Goal: Transaction & Acquisition: Purchase product/service

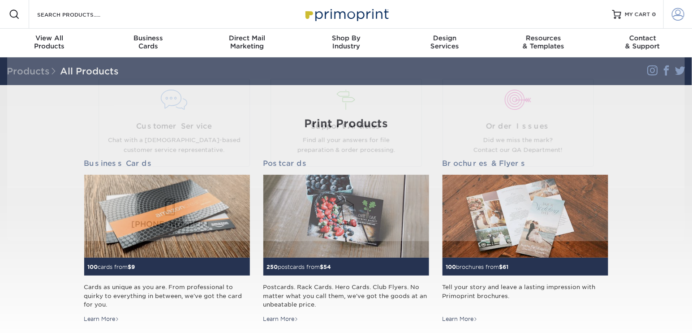
type input "[EMAIL_ADDRESS][DOMAIN_NAME]"
click at [675, 13] on span at bounding box center [678, 14] width 13 height 13
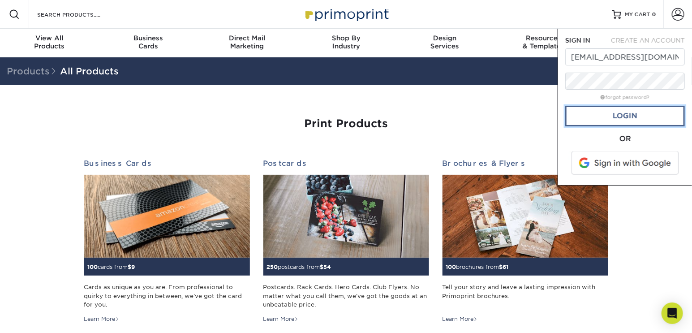
click at [630, 116] on link "Login" at bounding box center [625, 116] width 120 height 21
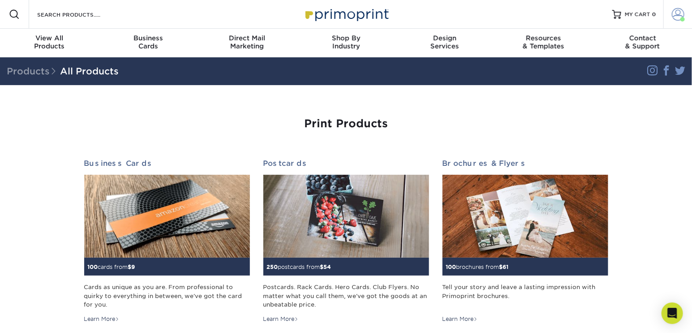
click at [676, 16] on span at bounding box center [678, 14] width 13 height 13
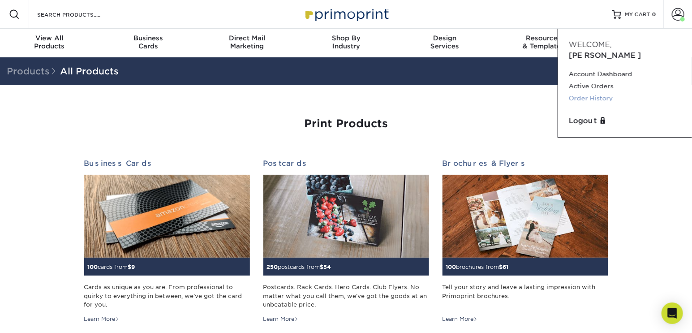
click at [591, 92] on link "Order History" at bounding box center [625, 98] width 112 height 12
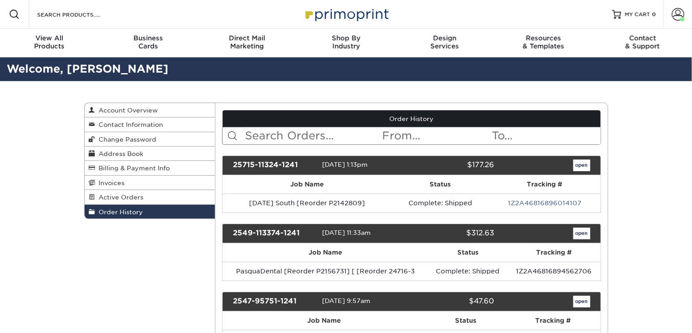
click at [278, 133] on input "text" at bounding box center [313, 135] width 138 height 17
type input "gold"
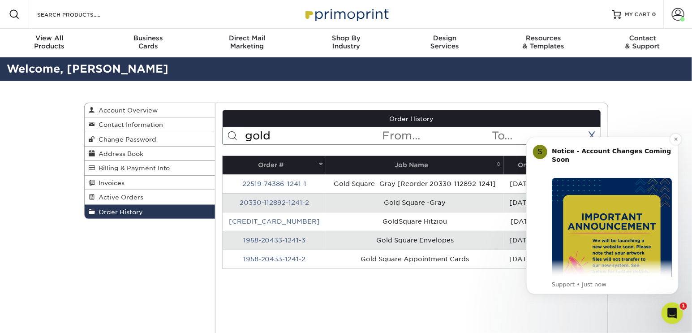
click at [625, 242] on img "Message content" at bounding box center [611, 237] width 120 height 120
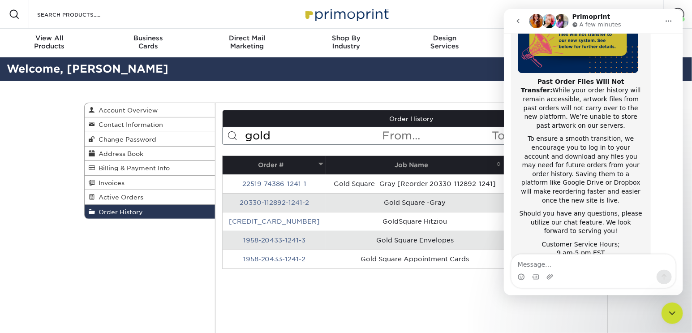
scroll to position [149, 0]
click at [449, 166] on th "Job Name" at bounding box center [414, 165] width 177 height 18
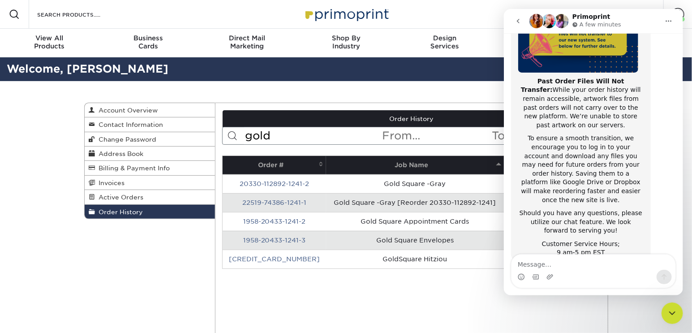
click at [432, 168] on th "Job Name" at bounding box center [414, 165] width 177 height 18
click at [671, 314] on icon "Close Intercom Messenger" at bounding box center [671, 312] width 11 height 11
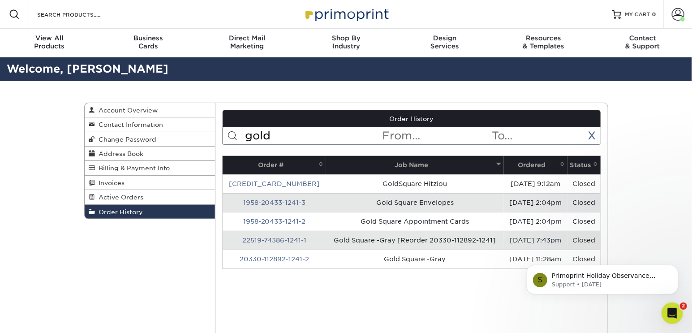
scroll to position [148, 0]
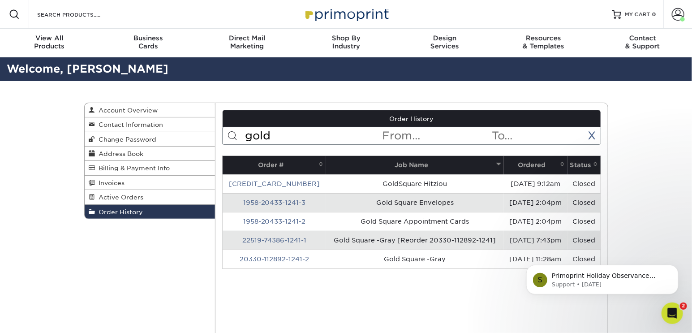
click at [640, 209] on div "S Primoprint Holiday Observance Please note that our customer service and produ…" at bounding box center [602, 238] width 165 height 112
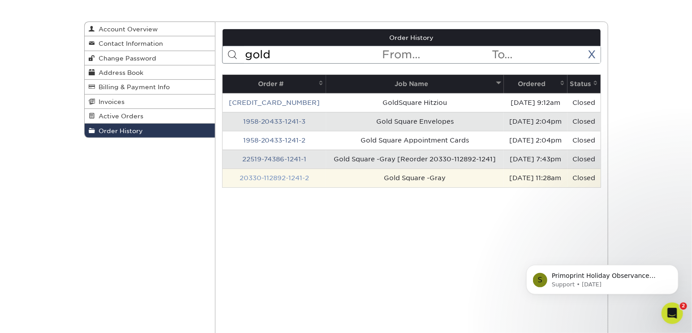
click at [248, 177] on link "20330-112892-1241-2" at bounding box center [275, 177] width 70 height 7
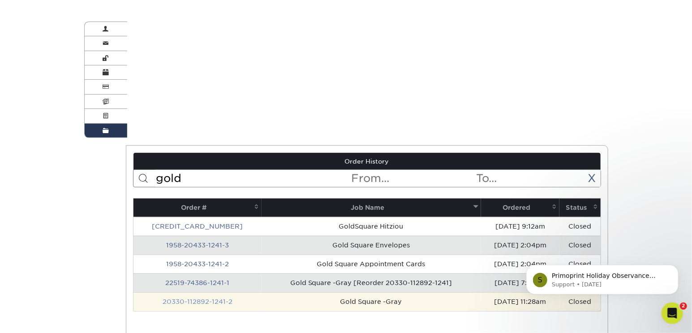
scroll to position [0, 0]
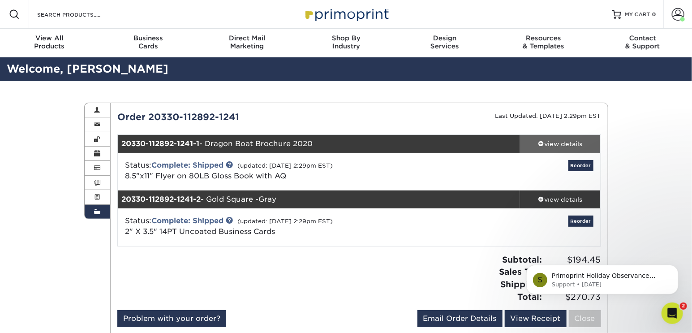
click at [571, 143] on div "view details" at bounding box center [560, 143] width 81 height 9
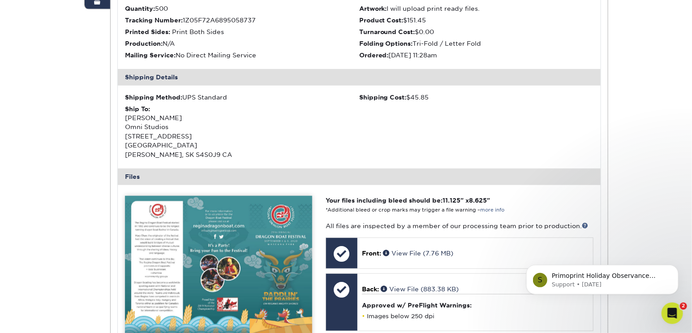
scroll to position [244, 0]
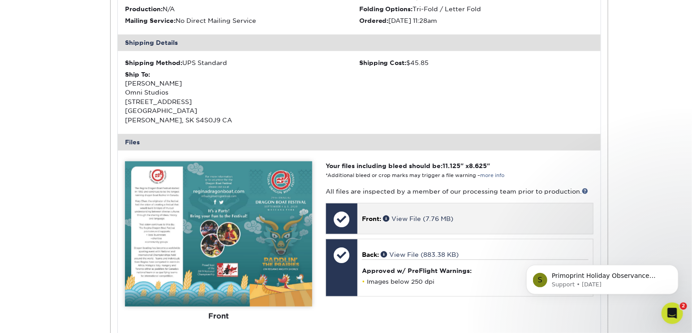
click at [339, 215] on div at bounding box center [341, 218] width 31 height 31
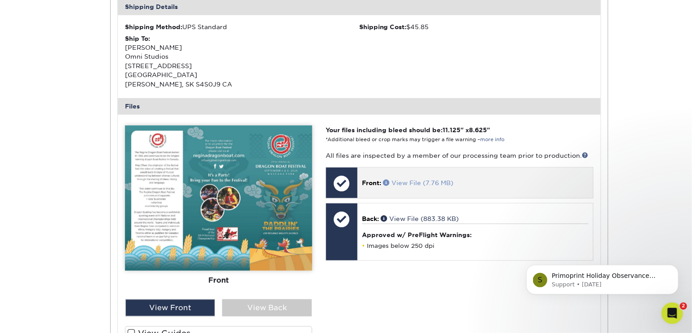
scroll to position [326, 0]
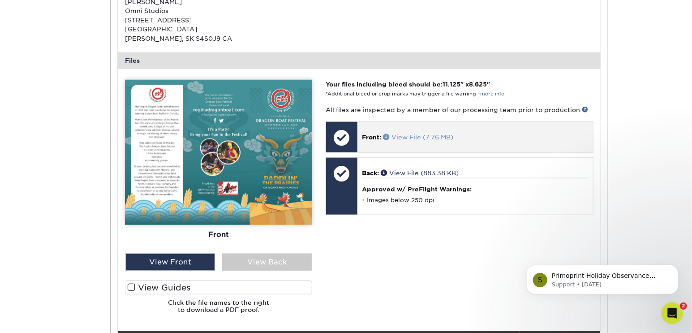
click at [413, 136] on link "View File (7.76 MB)" at bounding box center [418, 136] width 70 height 7
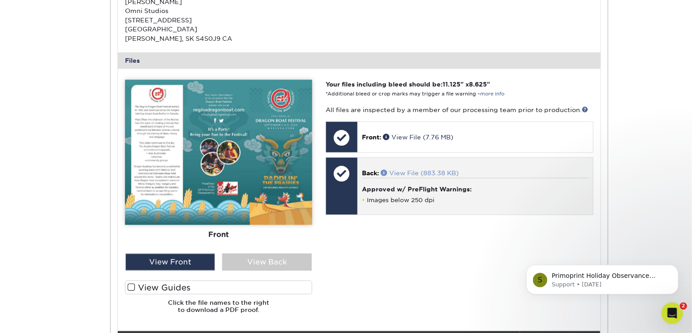
click at [405, 173] on link "View File (883.38 KB)" at bounding box center [420, 172] width 78 height 7
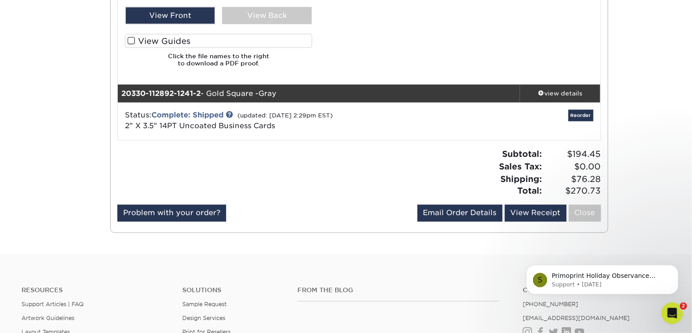
scroll to position [570, 0]
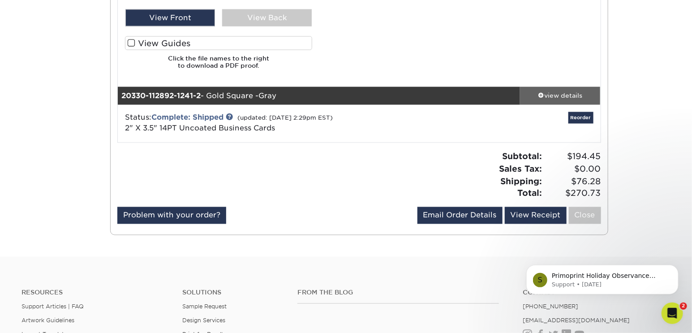
click at [563, 91] on div "view details" at bounding box center [560, 95] width 81 height 9
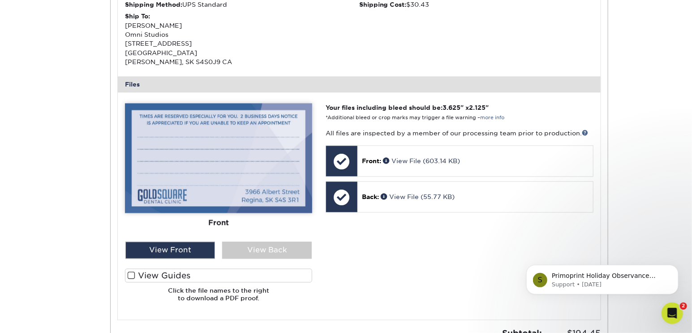
scroll to position [814, 0]
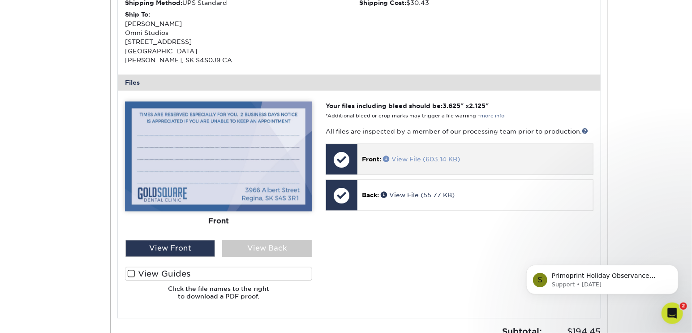
click at [427, 158] on link "View File (603.14 KB)" at bounding box center [421, 158] width 77 height 7
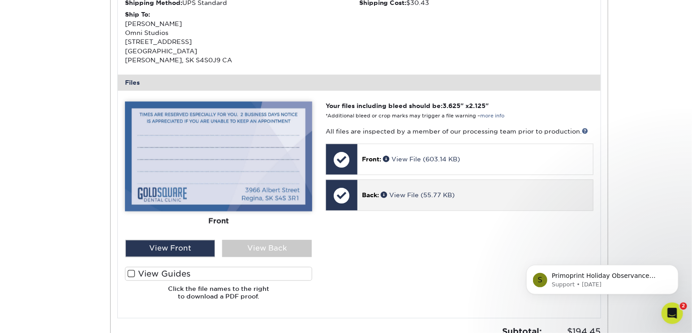
click at [410, 198] on p "Back: View File (55.77 KB)" at bounding box center [475, 194] width 226 height 9
click at [408, 194] on link "View File (55.77 KB)" at bounding box center [418, 194] width 74 height 7
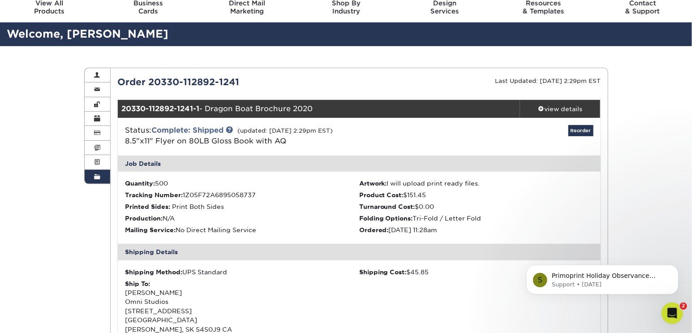
scroll to position [0, 0]
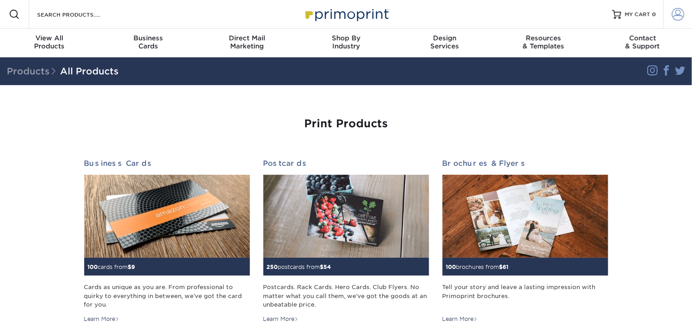
type input "[EMAIL_ADDRESS][DOMAIN_NAME]"
click at [675, 13] on span at bounding box center [678, 14] width 13 height 13
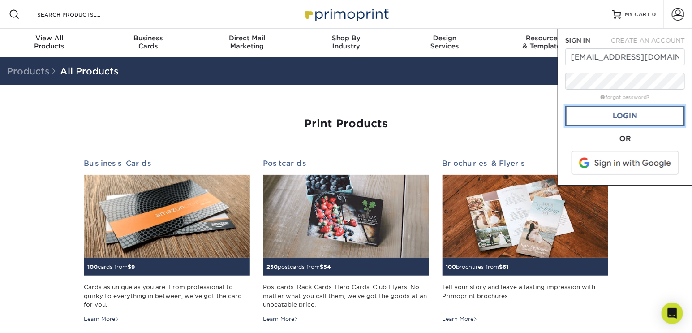
click at [632, 118] on link "Login" at bounding box center [625, 116] width 120 height 21
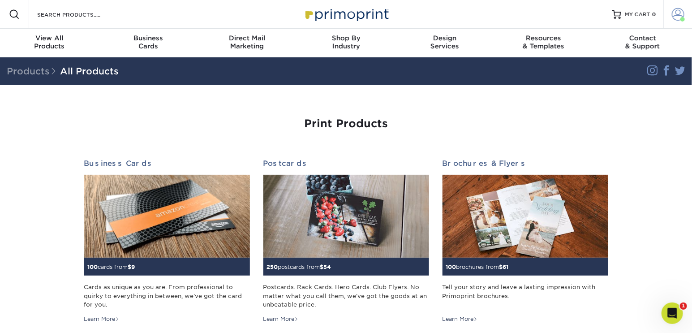
click at [675, 14] on span at bounding box center [678, 14] width 13 height 13
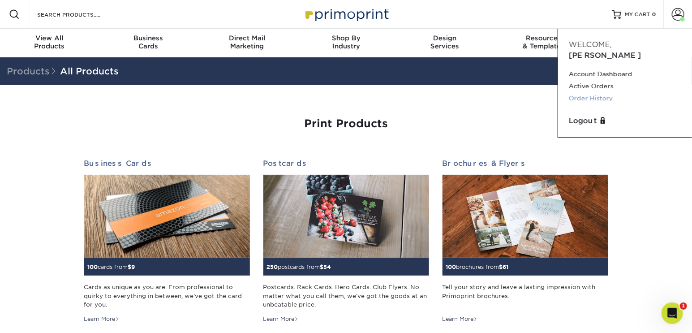
click at [598, 92] on link "Order History" at bounding box center [625, 98] width 112 height 12
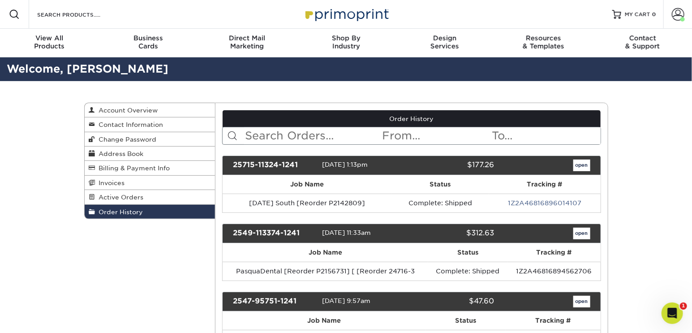
click at [333, 132] on input "text" at bounding box center [313, 135] width 138 height 17
type input "gold"
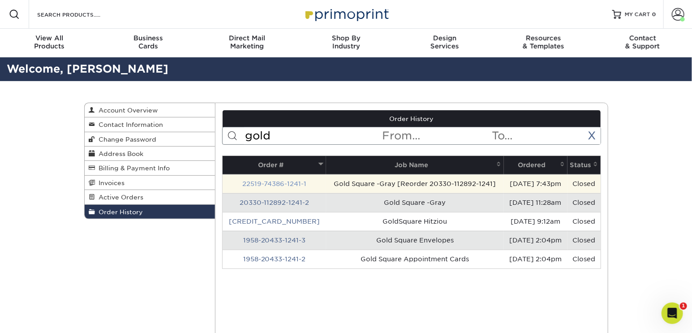
click at [272, 180] on link "22519-74386-1241-1" at bounding box center [274, 183] width 64 height 7
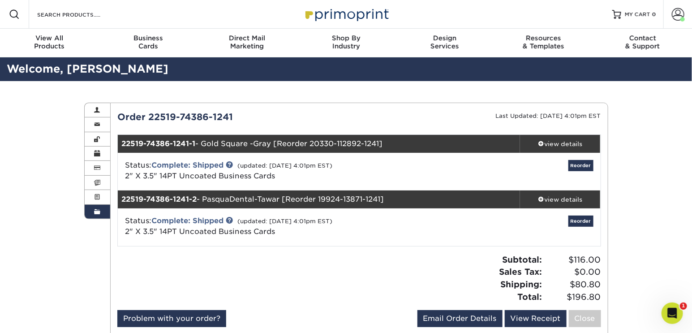
scroll to position [81, 0]
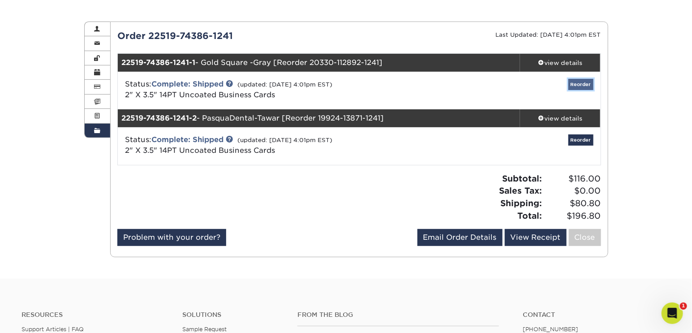
click at [587, 80] on link "Reorder" at bounding box center [580, 84] width 25 height 11
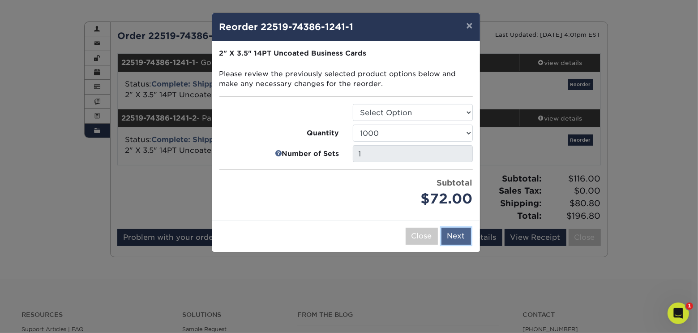
click at [451, 234] on button "Next" at bounding box center [457, 236] width 30 height 17
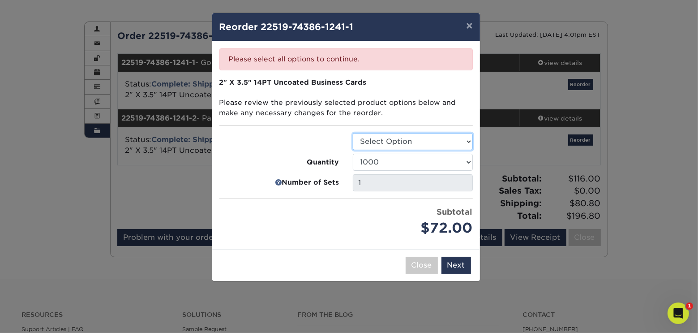
click at [390, 137] on select "Select Option Business Cards" at bounding box center [413, 141] width 120 height 17
select select "3b5148f1-0588-4f88-a218-97bcfdce65c1"
click at [353, 133] on select "Select Option Business Cards" at bounding box center [413, 141] width 120 height 17
click at [456, 262] on button "Next" at bounding box center [457, 265] width 30 height 17
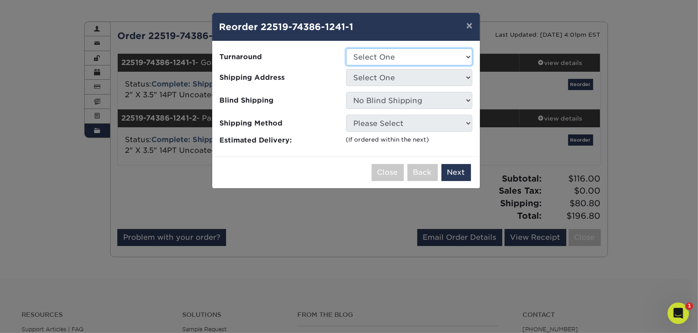
click at [404, 53] on select "Select One 2-4 Business Days 2 Day Next Business Day" at bounding box center [409, 56] width 126 height 17
select select "cb595ddf-eab8-4498-a7df-ba6bf9f4fc76"
click at [346, 48] on select "Select One 2-4 Business Days 2 Day Next Business Day" at bounding box center [409, 56] width 126 height 17
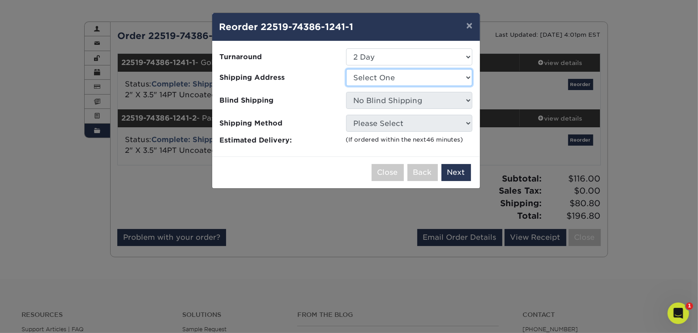
click at [408, 79] on select "Select One Big Dog Concrete City of Weyburn Omni Studios" at bounding box center [409, 77] width 126 height 17
select select "4455"
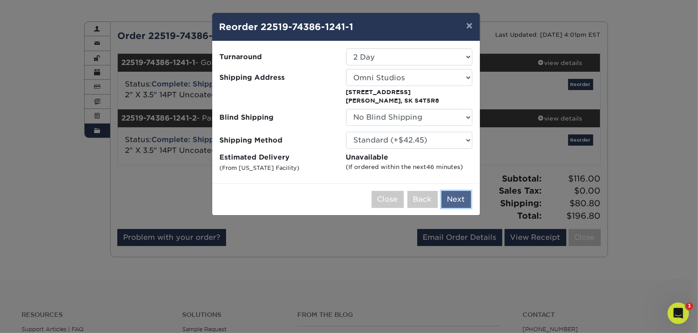
click at [451, 196] on button "Next" at bounding box center [457, 199] width 30 height 17
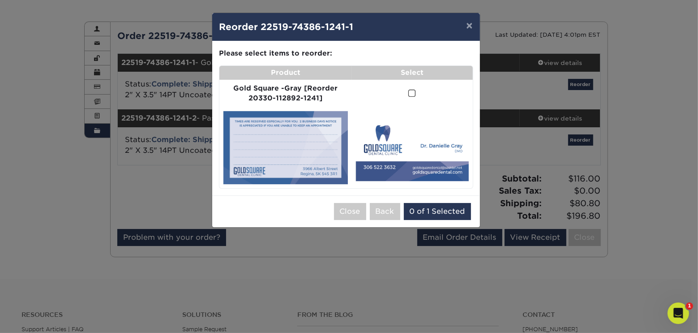
click at [414, 93] on span at bounding box center [412, 93] width 8 height 9
click at [0, 0] on input "checkbox" at bounding box center [0, 0] width 0 height 0
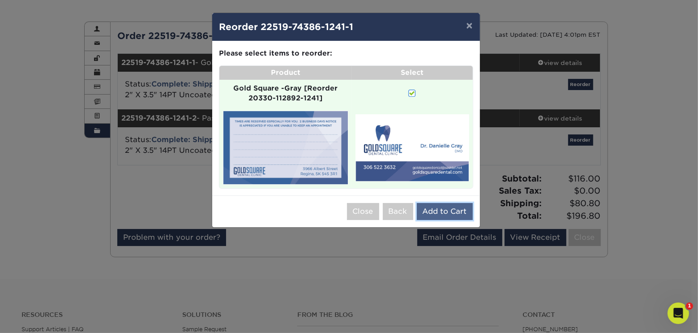
click at [453, 212] on button "Add to Cart" at bounding box center [445, 211] width 56 height 17
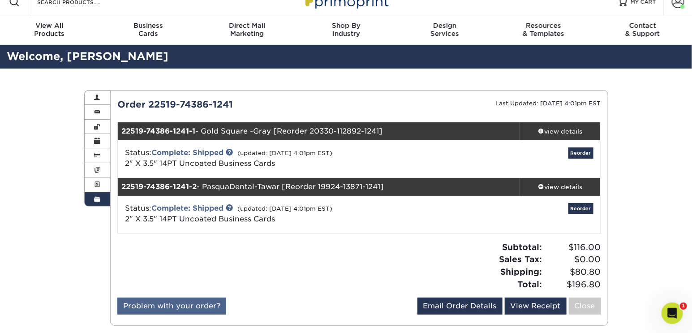
scroll to position [0, 0]
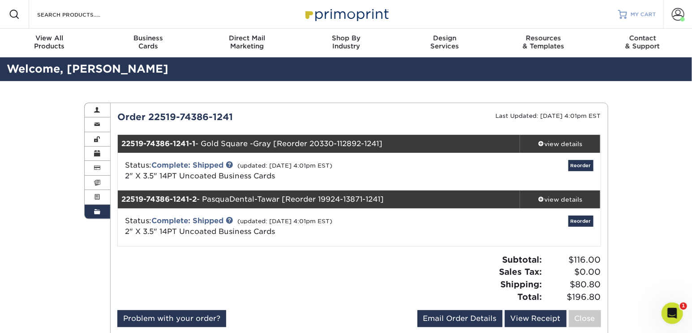
click at [642, 12] on span "MY CART" at bounding box center [644, 15] width 26 height 8
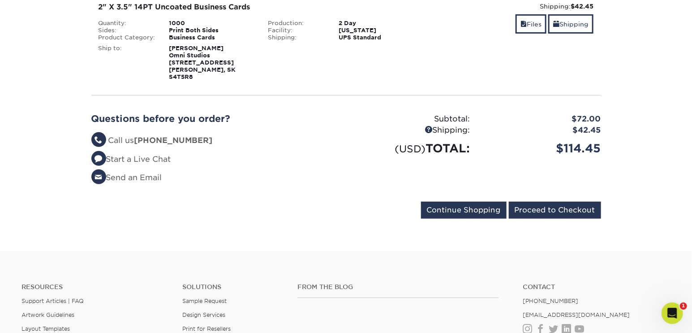
scroll to position [163, 0]
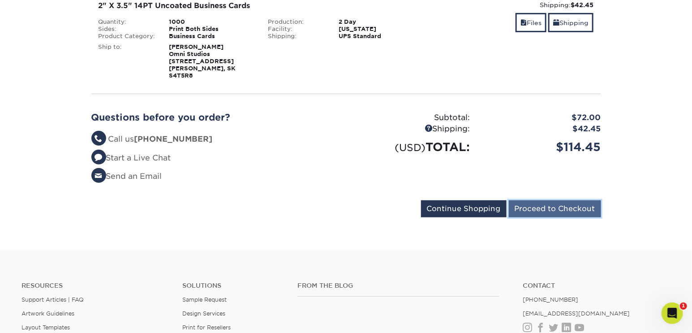
click at [554, 200] on input "Proceed to Checkout" at bounding box center [555, 208] width 92 height 17
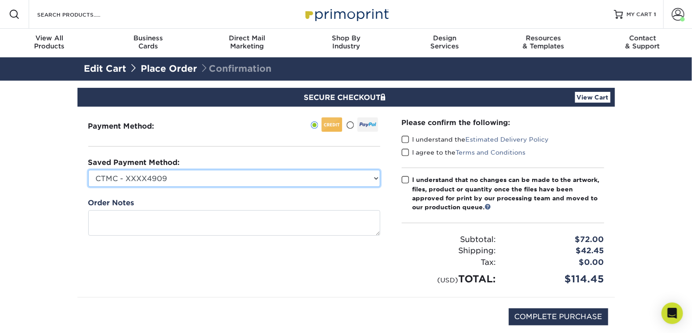
click at [212, 182] on select "CTMC - XXXX4909 OS White - XXXX2542 PC Fin - XXXX9752 MasterCard - XXXX4160 New…" at bounding box center [234, 178] width 292 height 17
select select "66447"
click at [88, 170] on select "CTMC - XXXX4909 OS White - XXXX2542 PC Fin - XXXX9752 MasterCard - XXXX4160 New…" at bounding box center [234, 178] width 292 height 17
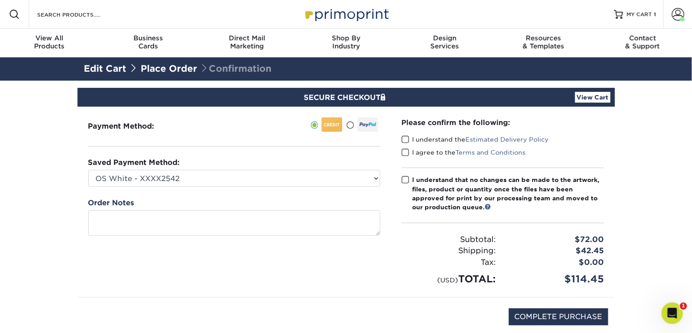
click at [406, 136] on span at bounding box center [406, 139] width 8 height 9
click at [0, 0] on input "I understand the Estimated Delivery Policy" at bounding box center [0, 0] width 0 height 0
click at [404, 152] on span at bounding box center [406, 152] width 8 height 9
click at [0, 0] on input "I agree to the Terms and Conditions" at bounding box center [0, 0] width 0 height 0
click at [406, 183] on div "Please confirm the following: I understand the Estimated Delivery Policy I agre…" at bounding box center [503, 201] width 202 height 169
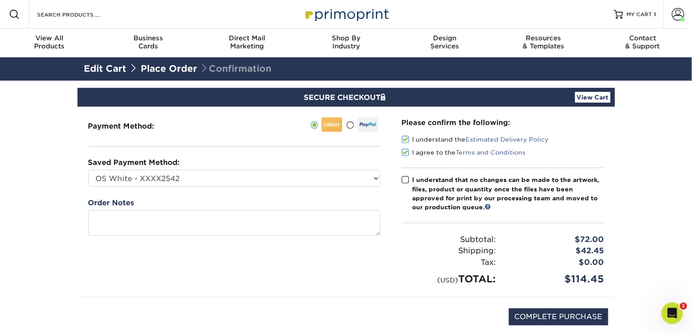
click at [406, 183] on span at bounding box center [406, 180] width 8 height 9
click at [0, 0] on input "I understand that no changes can be made to the artwork, files, product or quan…" at bounding box center [0, 0] width 0 height 0
click at [567, 316] on input "COMPLETE PURCHASE" at bounding box center [558, 316] width 99 height 17
type input "PROCESSING, PLEASE WAIT..."
